Goal: Check status: Check status

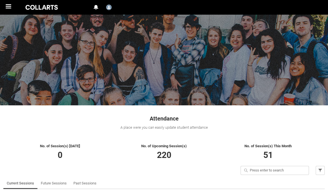
click at [8, 8] on span at bounding box center [9, 8] width 3 height 1
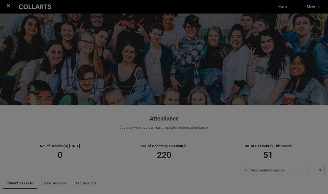
click at [276, 11] on link "Home" at bounding box center [282, 6] width 12 height 8
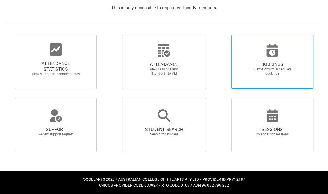
scroll to position [123, 0]
click at [245, 80] on span "BOOKINGS View/Confirm scheduled bookings" at bounding box center [272, 68] width 54 height 23
click at [221, 35] on input "BOOKINGS View/Confirm scheduled bookings" at bounding box center [221, 35] width 0 height 0
radio input "true"
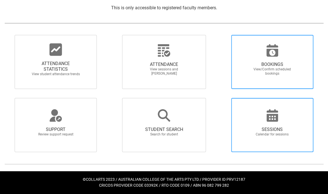
scroll to position [269, 0]
click at [266, 121] on icon at bounding box center [272, 115] width 12 height 12
click at [221, 98] on input "SESSIONS Calendar for sessions" at bounding box center [221, 98] width 0 height 0
radio input "true"
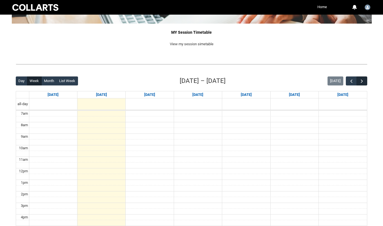
click at [328, 82] on div "Back Loading... This page should update in a few seconds... Day Week Month List…" at bounding box center [191, 186] width 360 height 228
click at [328, 82] on button "button" at bounding box center [361, 81] width 11 height 9
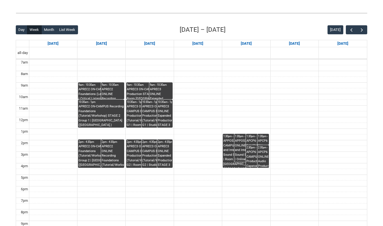
scroll to position [69, 0]
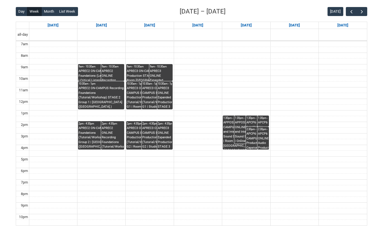
click at [150, 134] on div "APREC3 ON-CAMPUS Expanded Production STAGE 3 (Tutorial/Workshop) G2 | Studio 1 …" at bounding box center [157, 137] width 30 height 23
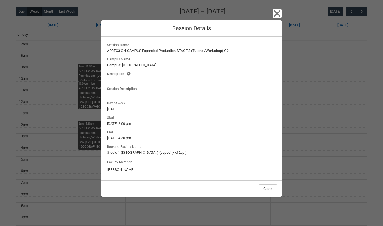
click at [274, 13] on icon "button" at bounding box center [276, 13] width 9 height 9
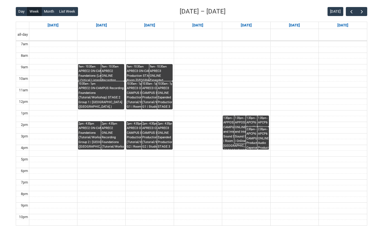
click at [148, 95] on div "APREC3 ON-CAMPUS Expanded Production STAGE 3 (Tutorial/Workshop) G1 | Studio 3 …" at bounding box center [157, 97] width 30 height 23
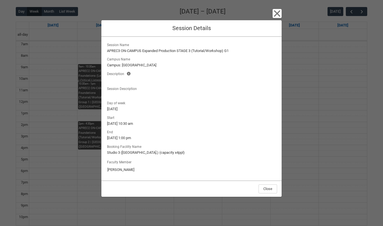
click at [276, 14] on icon "button" at bounding box center [277, 13] width 6 height 6
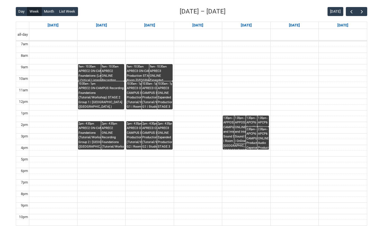
click at [89, 132] on div "APREC2 ON-CAMPUS Recording Foundations (Tutorial/Workshop) STAGE 2 Group 2 | [G…" at bounding box center [100, 137] width 45 height 23
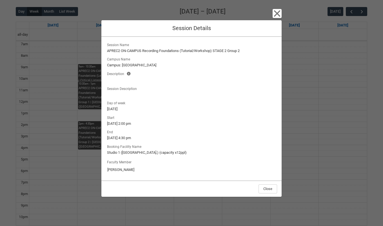
click at [276, 13] on icon "button" at bounding box center [277, 13] width 6 height 6
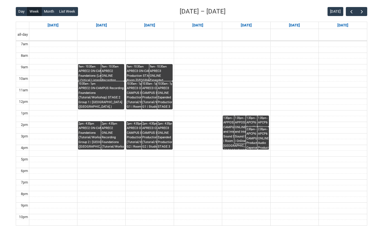
click at [238, 129] on div "APPOS3 ONLINE Game and Interactive Sound STAGE 3 | Online | [PERSON_NAME]" at bounding box center [246, 131] width 22 height 23
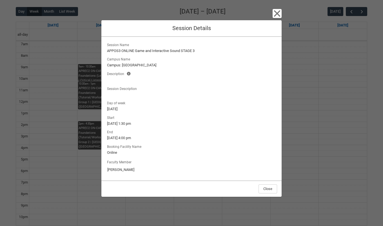
click at [275, 14] on icon "button" at bounding box center [276, 13] width 9 height 9
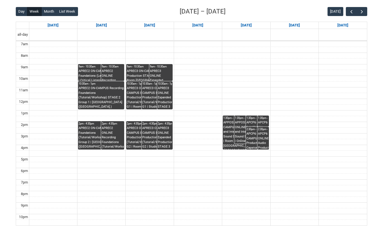
click at [249, 135] on div "APCP6 ON-CAMPUS Audio Production Capstone Project (Tutorial/Workshop) | Room 10…" at bounding box center [257, 141] width 22 height 18
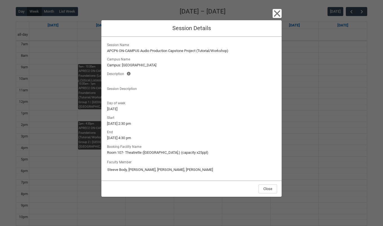
click at [278, 12] on icon "button" at bounding box center [277, 13] width 6 height 6
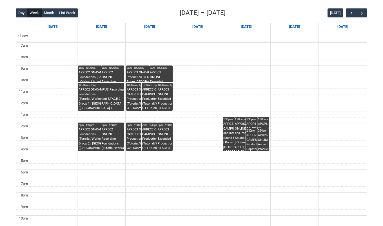
click at [237, 126] on div "APPOS3 ONLINE Game and Interactive Sound STAGE 3 | Online | [PERSON_NAME]" at bounding box center [246, 133] width 22 height 23
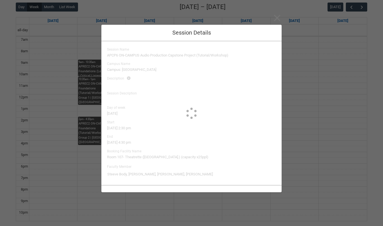
type input "[PERSON_NAME]"
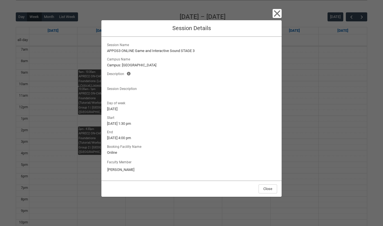
scroll to position [64, 0]
click at [277, 14] on icon "button" at bounding box center [277, 13] width 6 height 6
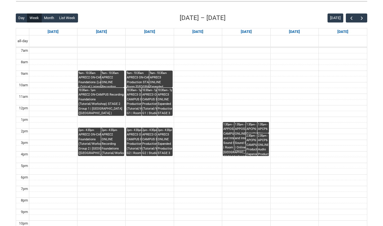
scroll to position [63, 0]
click at [229, 139] on div "APPOS3 ON-CAMPUS Game and Interactive Sound STAGE 3 | Room [GEOGRAPHIC_DATA] ([…" at bounding box center [234, 141] width 22 height 29
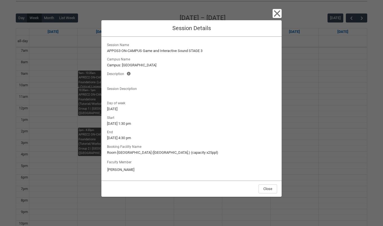
click at [276, 15] on icon "button" at bounding box center [276, 13] width 9 height 9
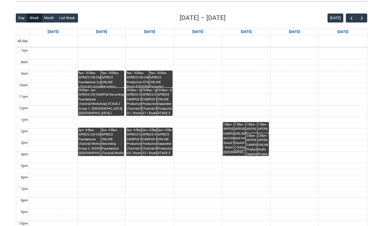
click at [242, 134] on div "APPOS3 ONLINE Game and Interactive Sound STAGE 3 | Online | [PERSON_NAME]" at bounding box center [246, 138] width 22 height 23
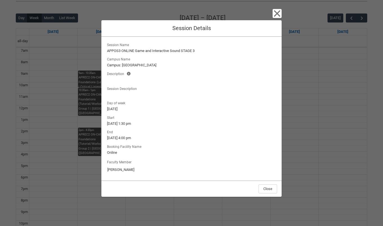
click at [275, 12] on icon "button" at bounding box center [276, 13] width 9 height 9
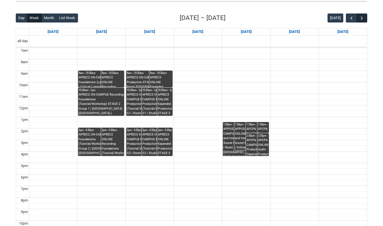
click at [328, 18] on span "button" at bounding box center [362, 18] width 6 height 6
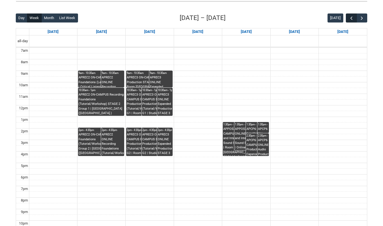
click at [328, 18] on span "button" at bounding box center [351, 18] width 6 height 6
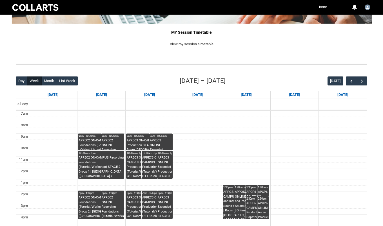
scroll to position [0, 0]
click at [328, 6] on img "User Profile User16617361043711831951" at bounding box center [367, 8] width 6 height 6
click at [317, 6] on link "Home" at bounding box center [322, 7] width 12 height 8
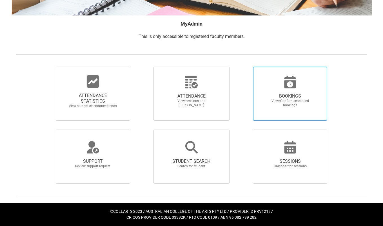
scroll to position [224, 0]
click at [253, 100] on span "BOOKINGS View/Confirm scheduled bookings" at bounding box center [290, 94] width 74 height 54
click at [243, 67] on input "BOOKINGS View/Confirm scheduled bookings" at bounding box center [243, 66] width 0 height 0
radio input "true"
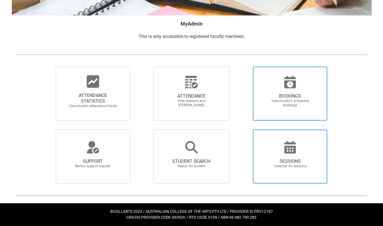
click at [263, 146] on div at bounding box center [290, 148] width 54 height 14
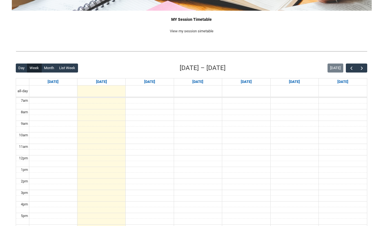
scroll to position [91, 0]
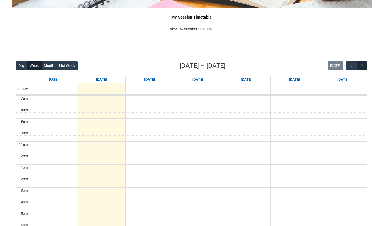
click at [328, 64] on button "button" at bounding box center [361, 65] width 11 height 9
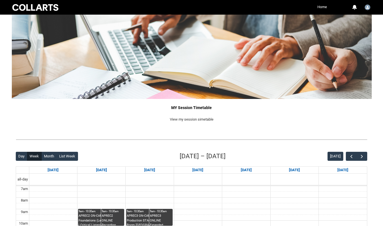
scroll to position [0, 0]
click at [320, 8] on link "Home" at bounding box center [322, 7] width 12 height 8
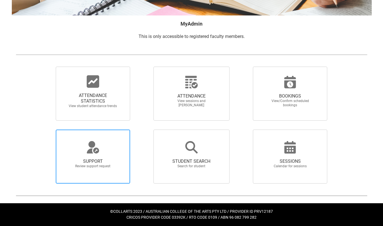
scroll to position [335, 0]
